Goal: Find specific page/section: Find specific page/section

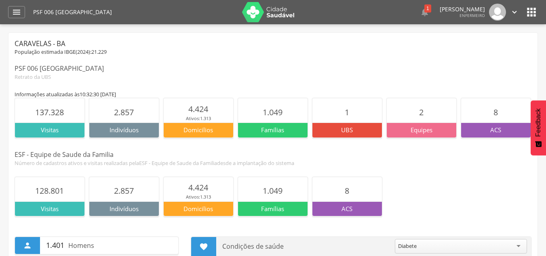
click at [512, 133] on p "ACS" at bounding box center [497, 130] width 70 height 8
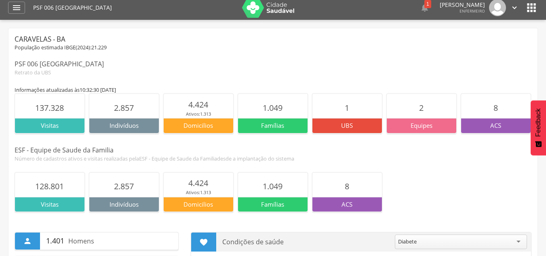
scroll to position [2, 0]
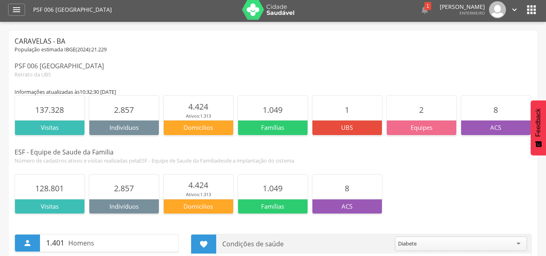
click at [59, 129] on p "Visitas" at bounding box center [50, 127] width 70 height 8
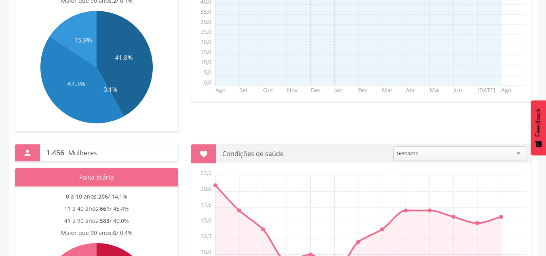
scroll to position [326, 0]
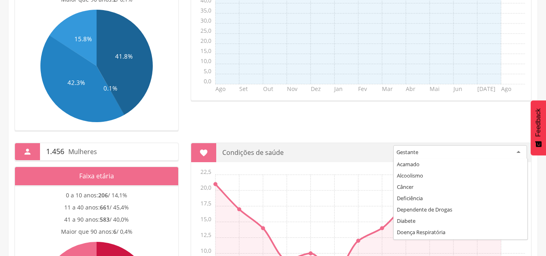
click at [519, 152] on div "Gestante" at bounding box center [461, 152] width 134 height 15
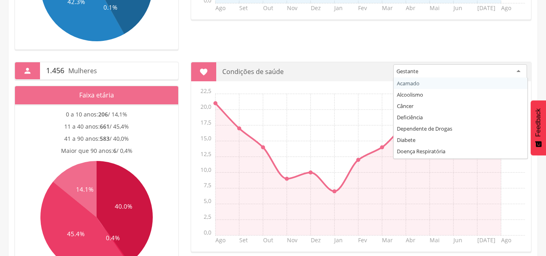
scroll to position [447, 0]
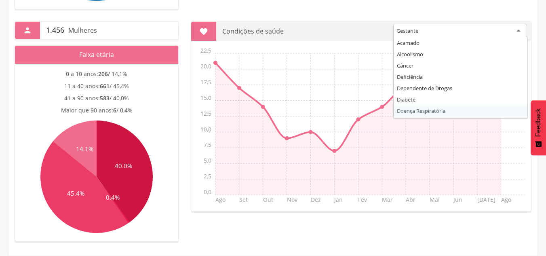
click at [186, 114] on div " Condições de saúde ******** Gestante Acamado Alcoolismo Câncer Deficiência De…" at bounding box center [361, 116] width 353 height 190
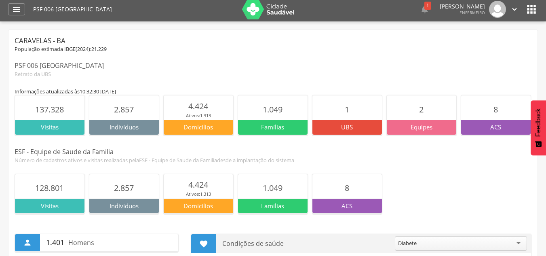
scroll to position [2, 0]
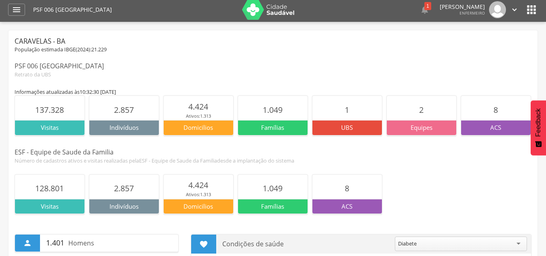
click at [491, 129] on p "ACS" at bounding box center [497, 127] width 70 height 8
click at [501, 132] on p "ACS" at bounding box center [497, 127] width 70 height 8
click at [496, 113] on span "8" at bounding box center [496, 109] width 4 height 11
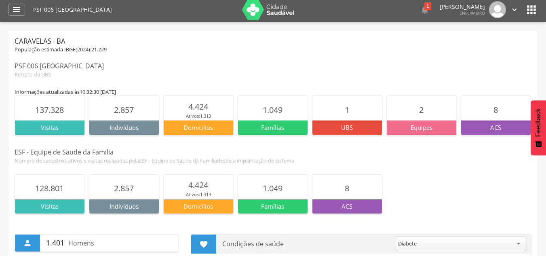
click at [496, 113] on span "8" at bounding box center [496, 109] width 4 height 11
click at [477, 127] on p "ACS" at bounding box center [497, 127] width 70 height 8
click at [534, 126] on button "Feedback" at bounding box center [538, 127] width 15 height 55
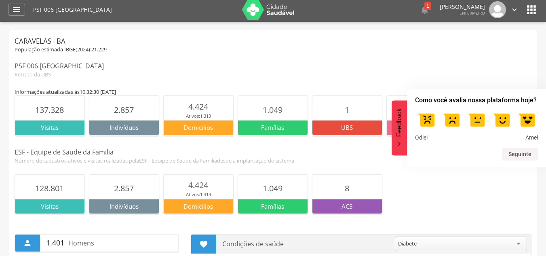
click at [396, 140] on button "Feedback" at bounding box center [399, 127] width 15 height 55
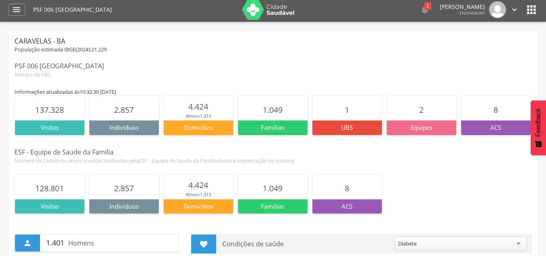
click at [67, 131] on p "Visitas" at bounding box center [50, 127] width 70 height 8
click at [114, 125] on p "Indivíduos" at bounding box center [124, 127] width 70 height 8
click at [116, 131] on p "Indivíduos" at bounding box center [124, 127] width 70 height 8
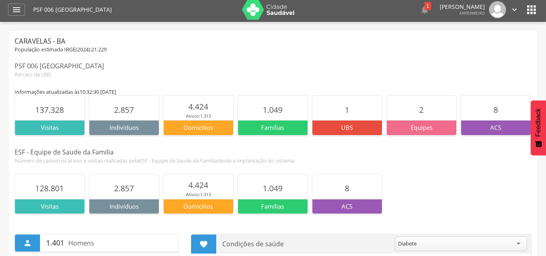
click at [117, 131] on p "Indivíduos" at bounding box center [124, 127] width 70 height 8
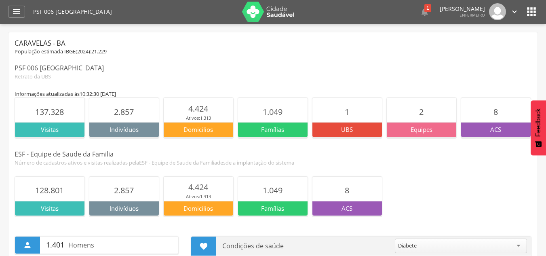
scroll to position [0, 0]
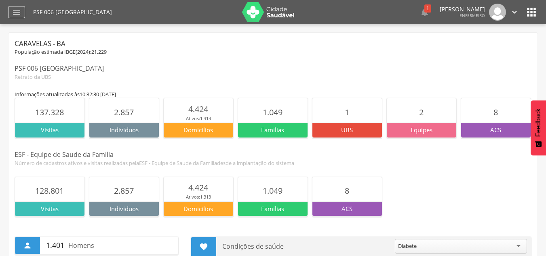
click at [17, 11] on icon "" at bounding box center [17, 12] width 10 height 10
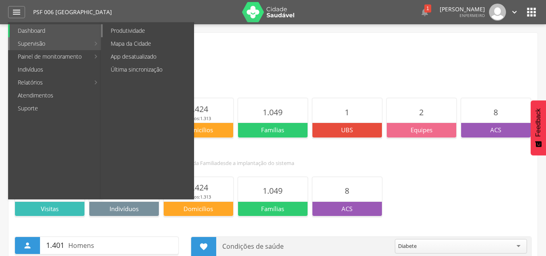
click at [116, 32] on link "Produtividade" at bounding box center [148, 30] width 91 height 13
type input "**********"
